Goal: Task Accomplishment & Management: Manage account settings

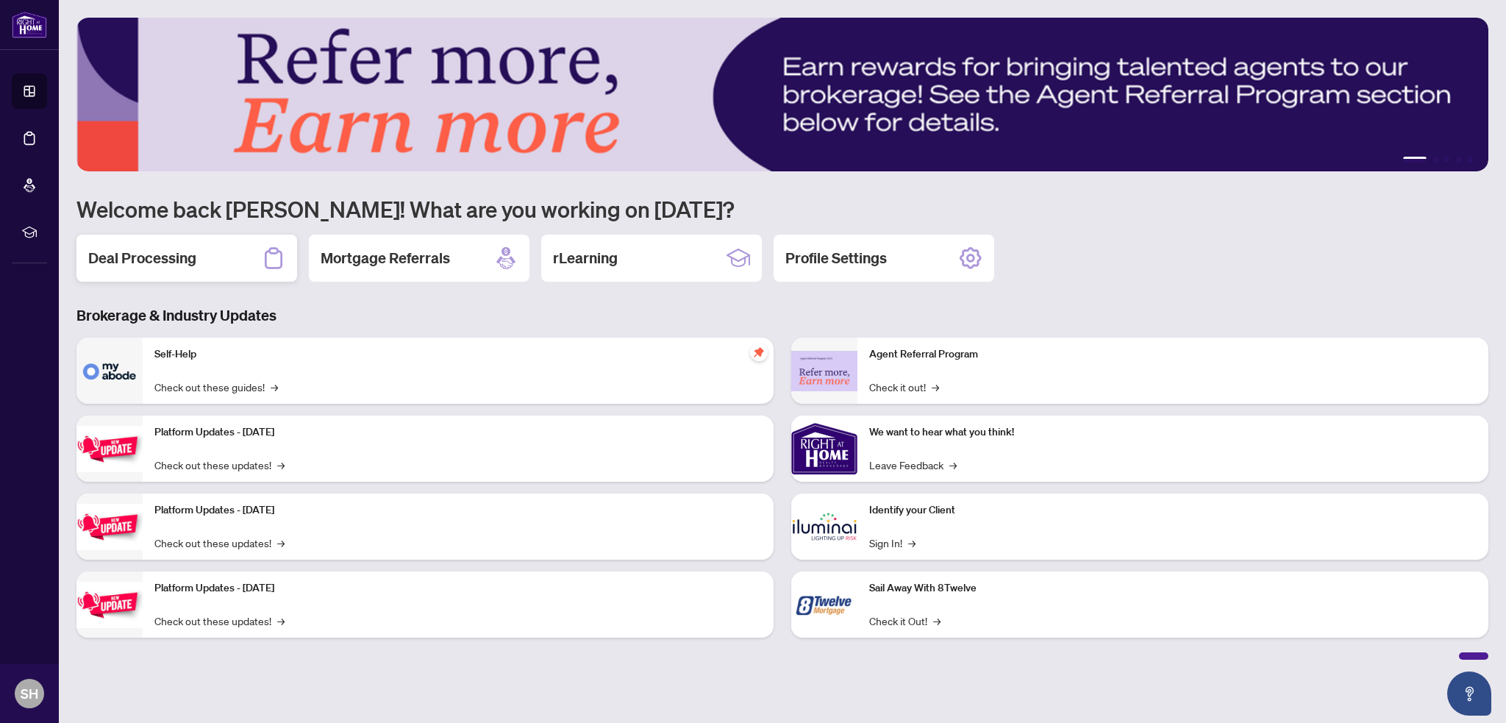
click at [146, 263] on h2 "Deal Processing" at bounding box center [142, 258] width 108 height 21
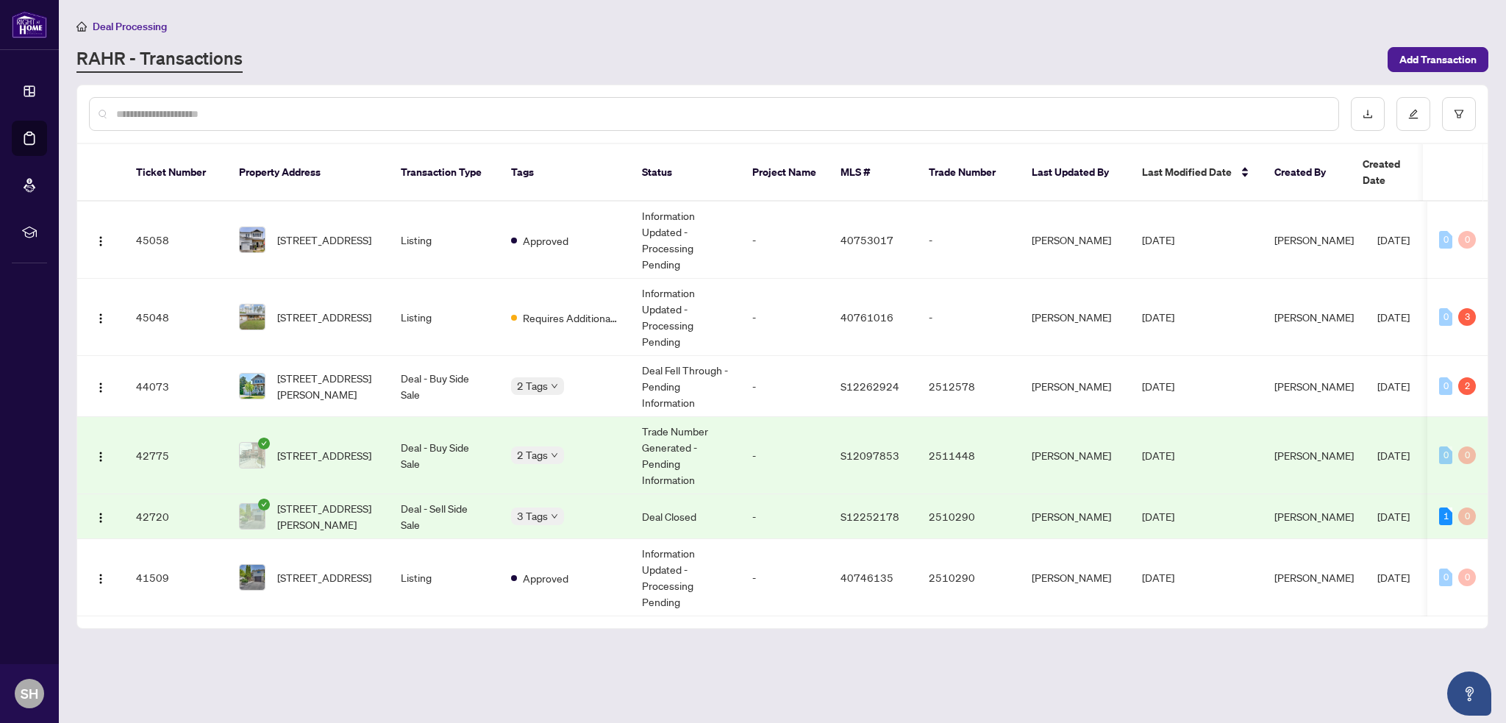
click at [469, 498] on td "Deal - Sell Side Sale" at bounding box center [444, 516] width 110 height 45
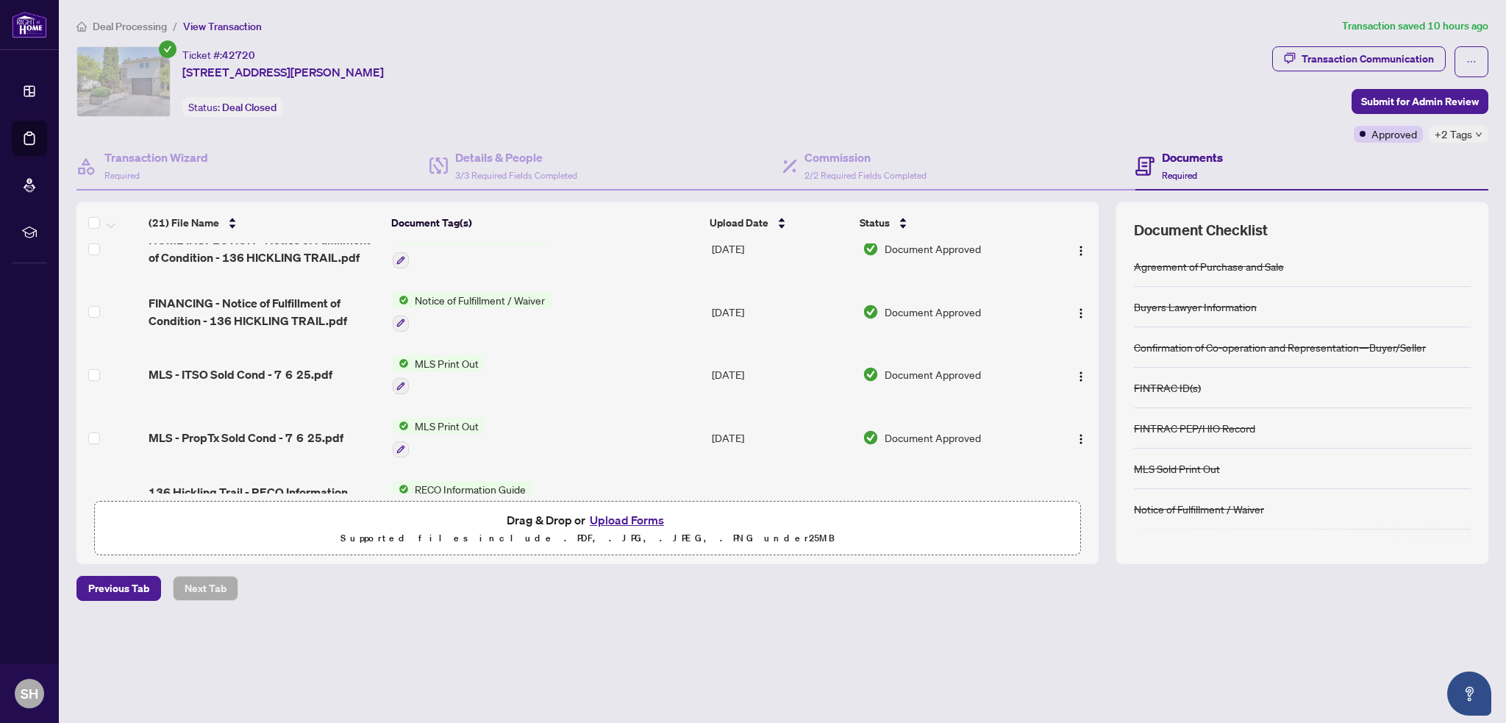
scroll to position [1017, 0]
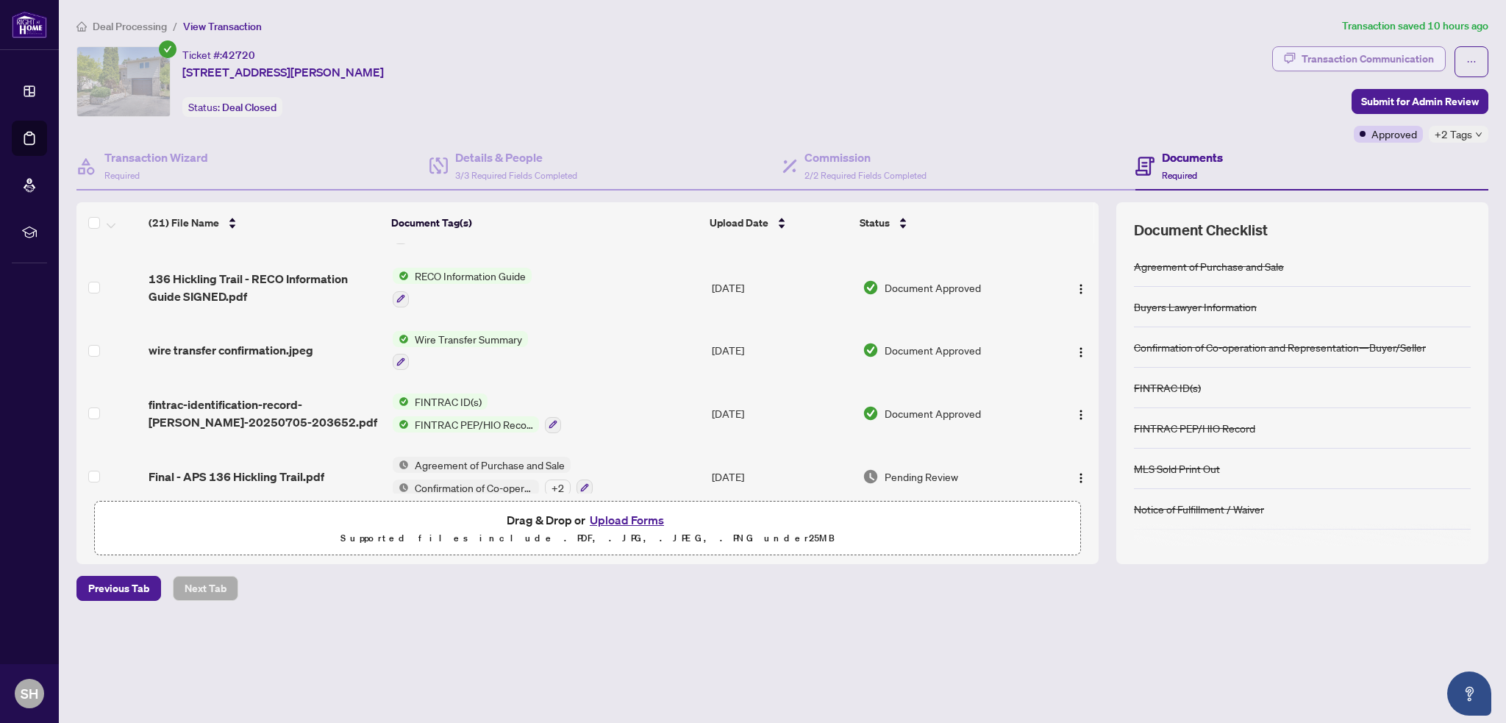
click at [1346, 67] on div "Transaction Communication" at bounding box center [1368, 59] width 132 height 24
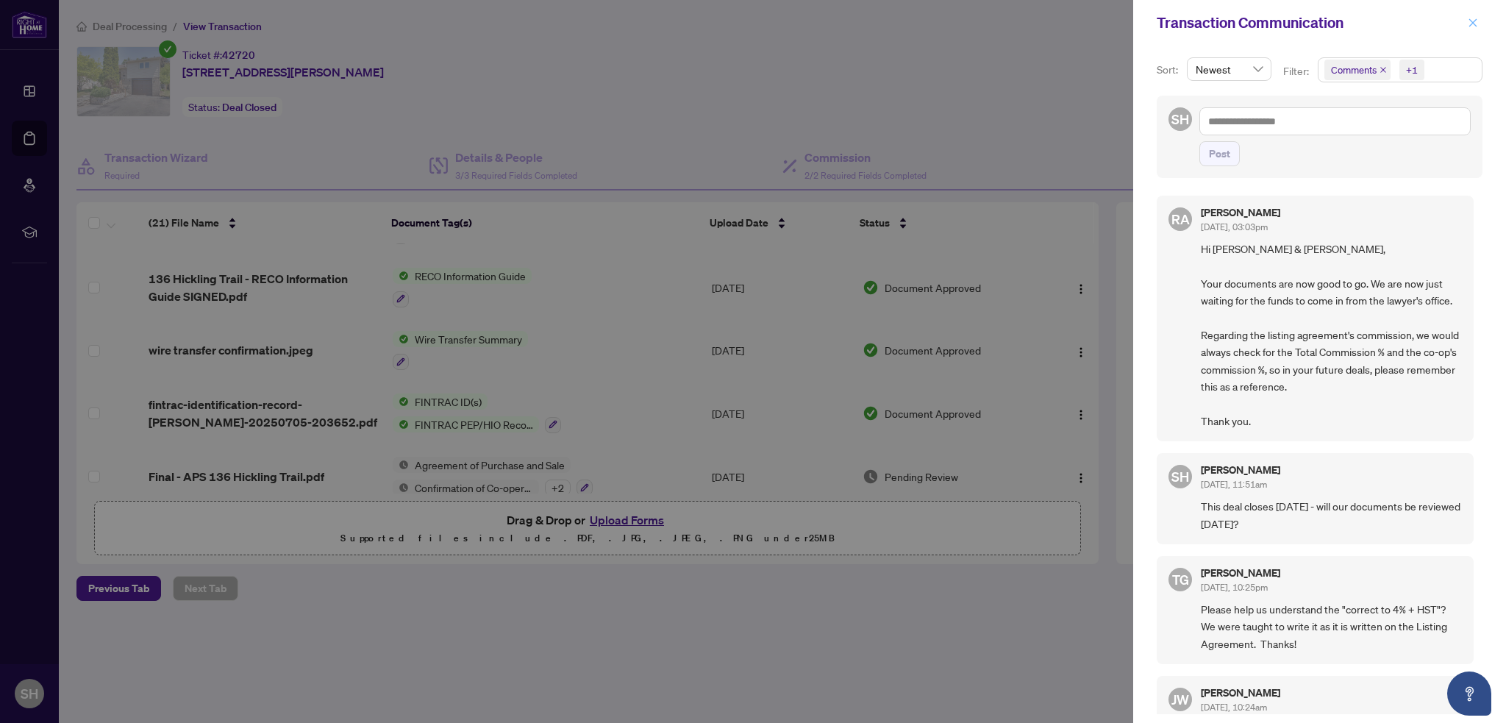
click at [1470, 19] on icon "close" at bounding box center [1473, 22] width 8 height 8
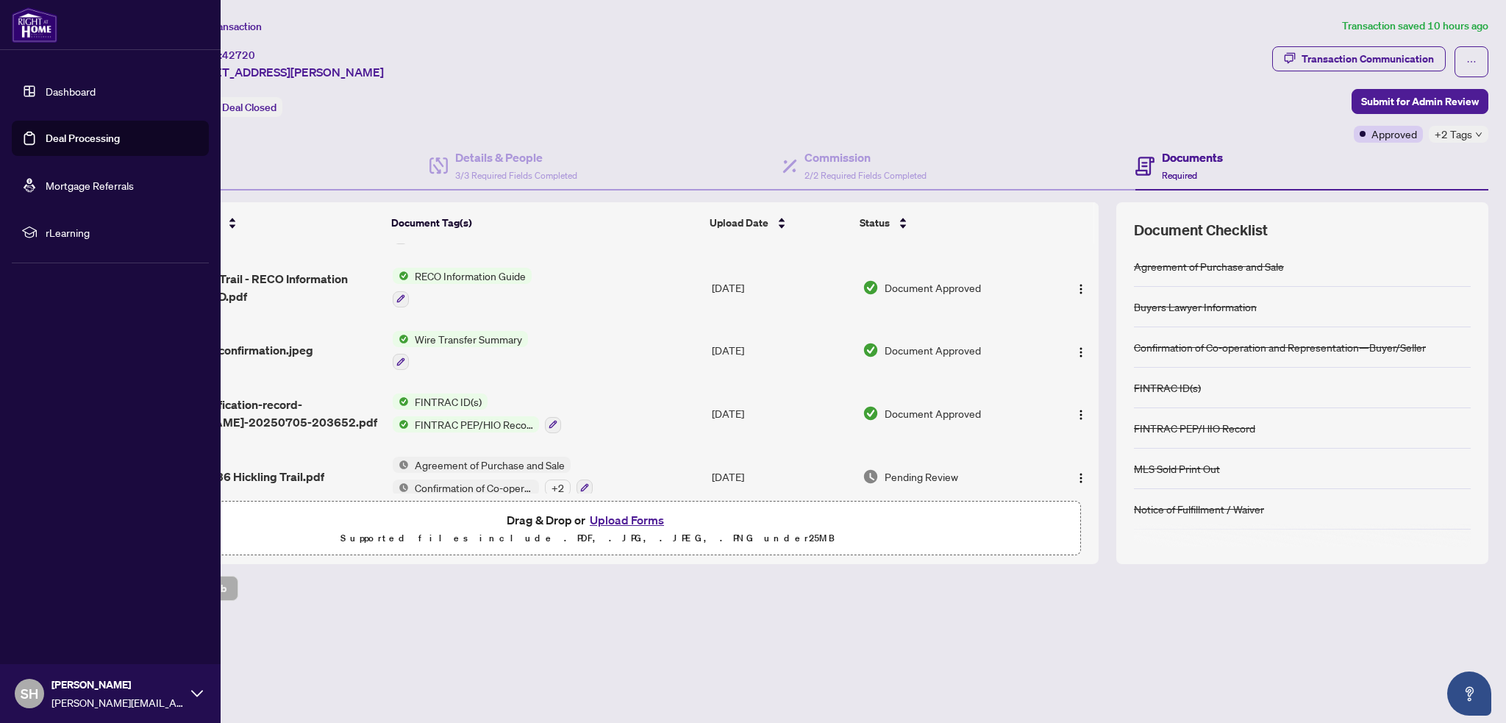
click at [46, 140] on link "Deal Processing" at bounding box center [83, 138] width 74 height 13
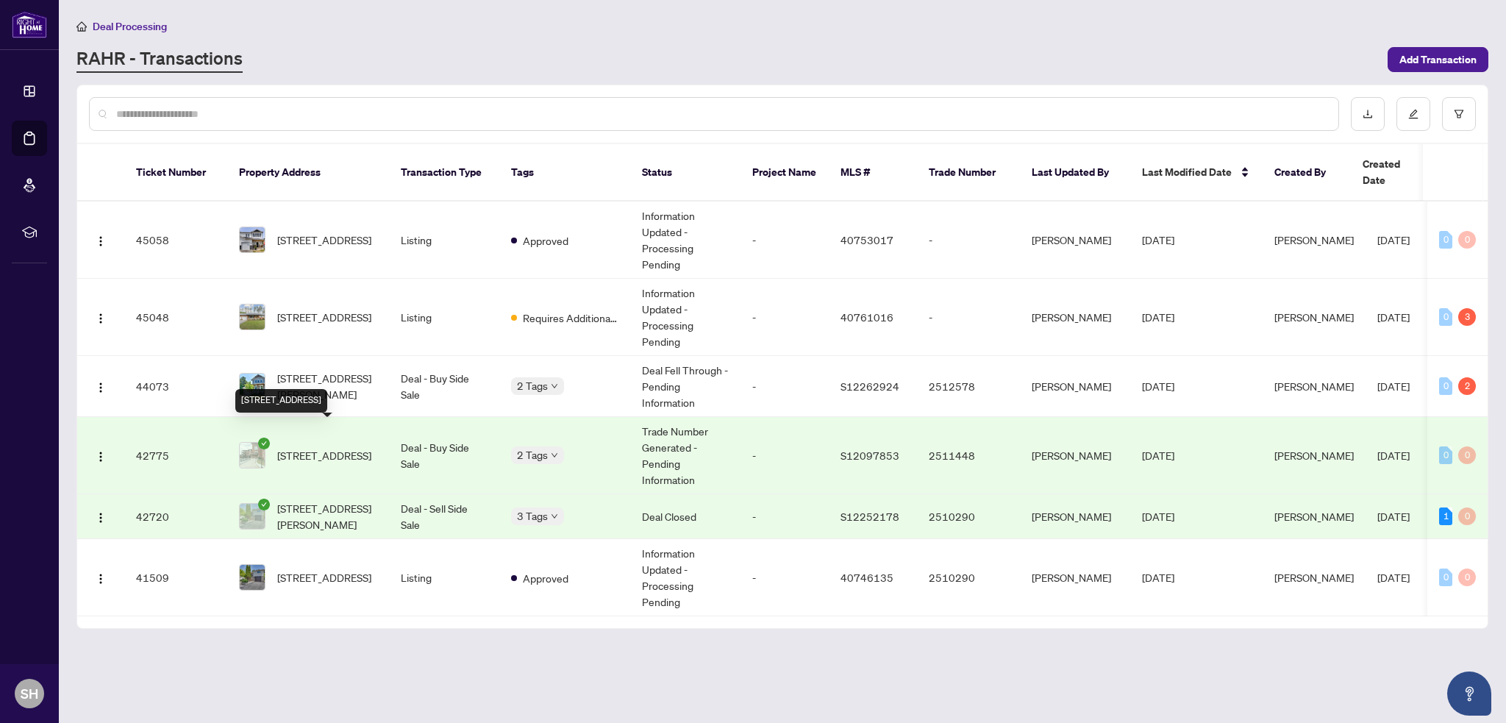
click at [304, 447] on span "307-1 Quail Cres, Barrie, Ontario L4N 6W9, Canada" at bounding box center [324, 455] width 94 height 16
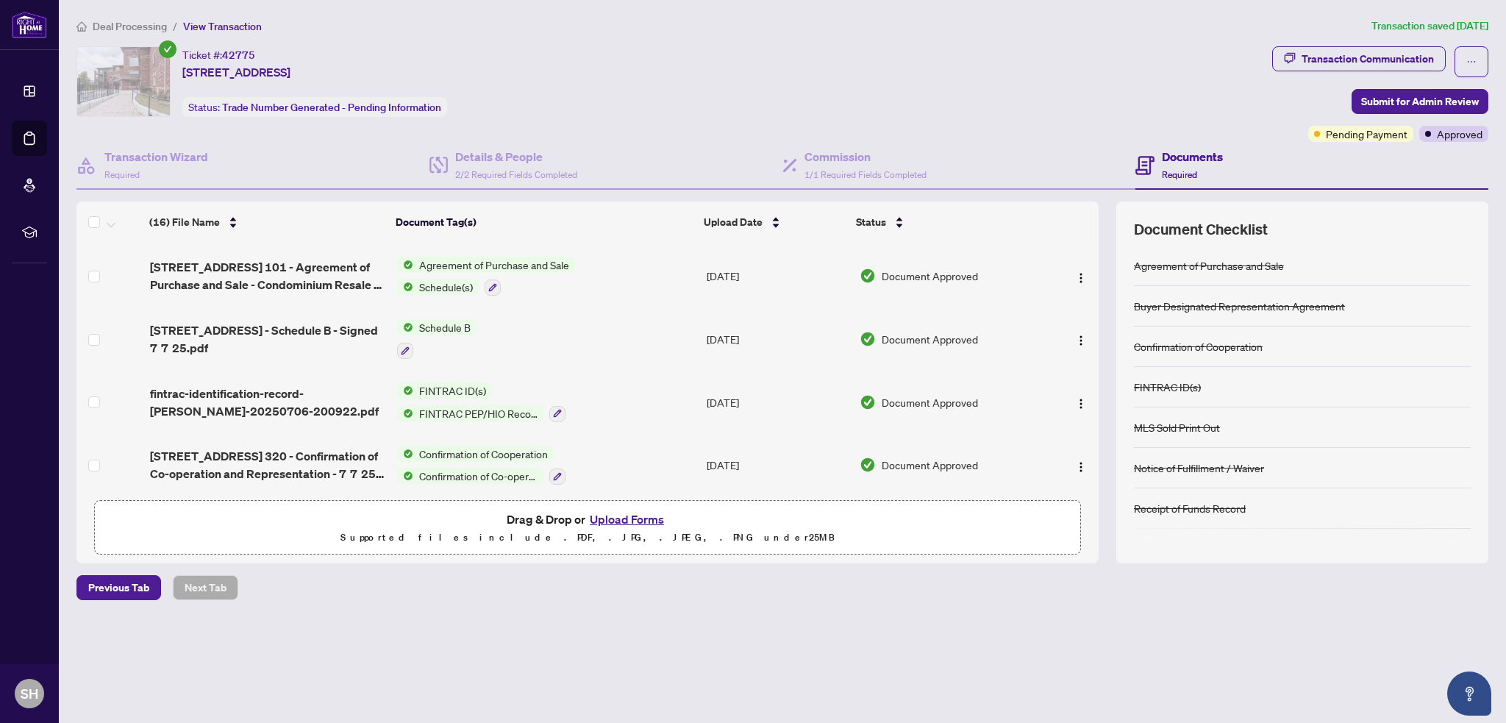
scroll to position [724, 0]
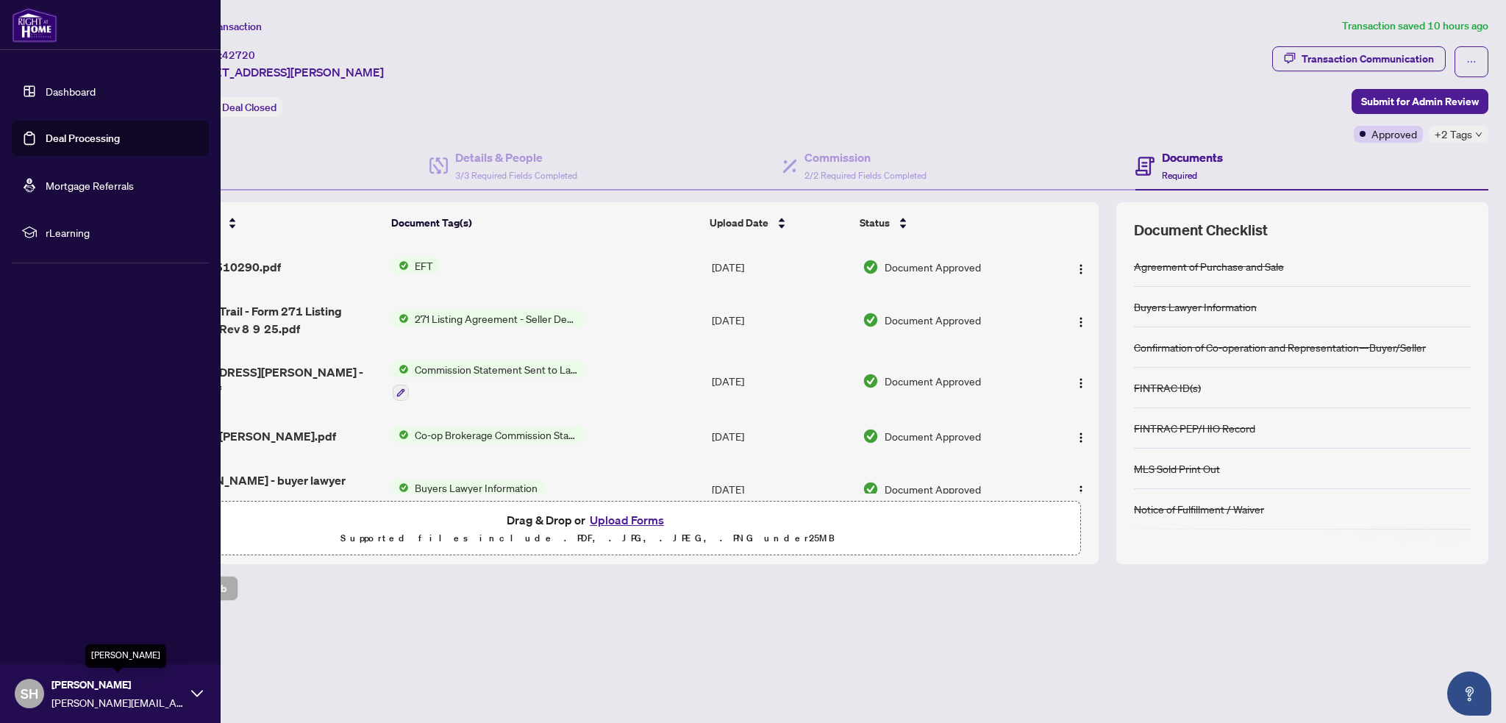
click at [73, 685] on span "[PERSON_NAME]" at bounding box center [117, 685] width 132 height 16
click at [59, 602] on span "Logout" at bounding box center [59, 606] width 33 height 24
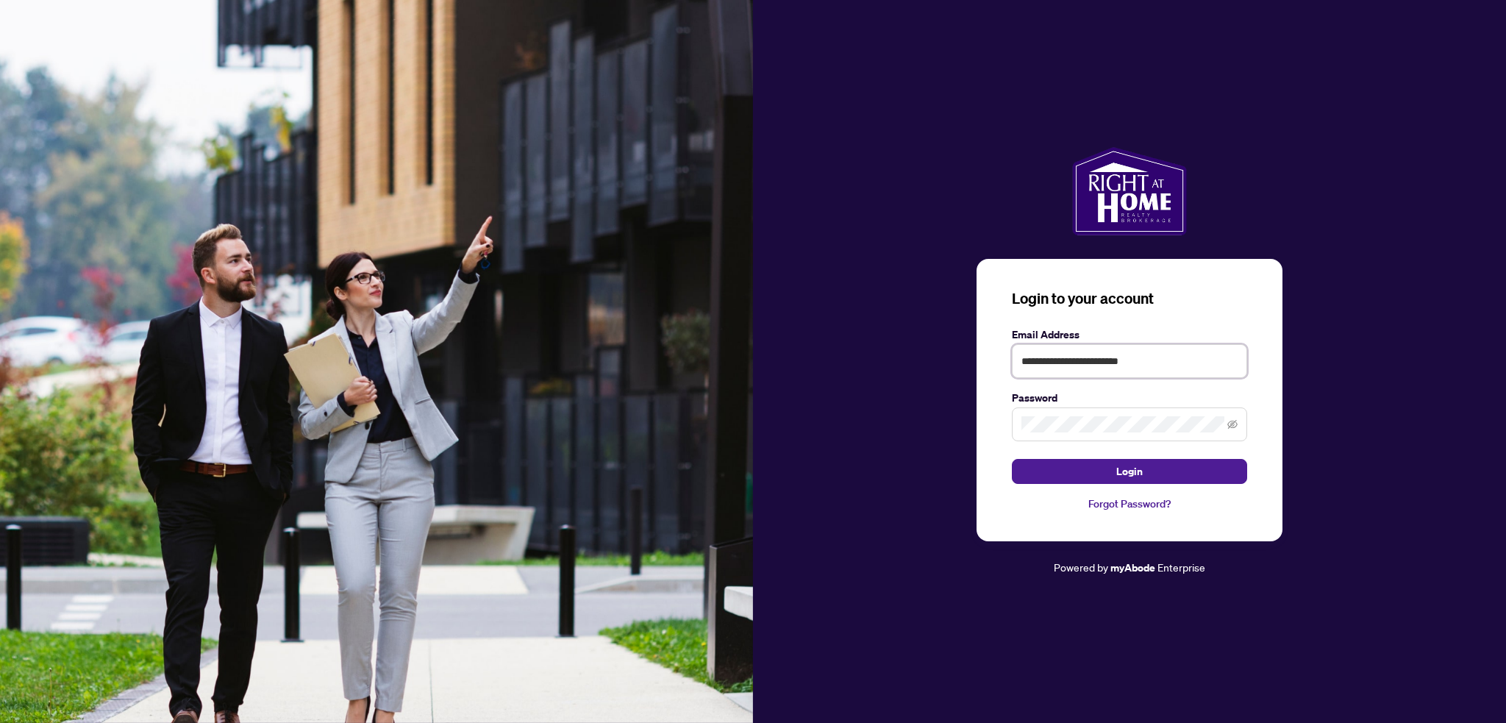
click at [1210, 352] on input "**********" at bounding box center [1129, 361] width 235 height 34
type input "**********"
click at [1123, 467] on span "Login" at bounding box center [1129, 472] width 26 height 24
